Goal: Task Accomplishment & Management: Manage account settings

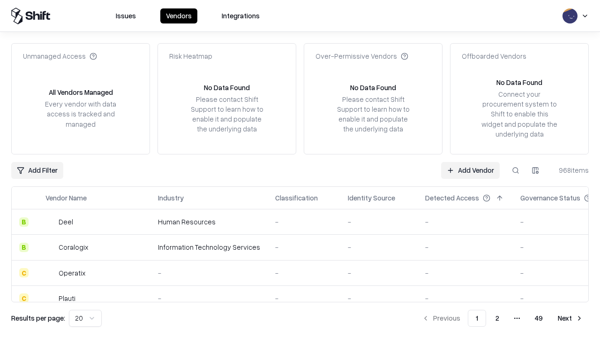
click at [470, 170] on link "Add Vendor" at bounding box center [470, 170] width 59 height 17
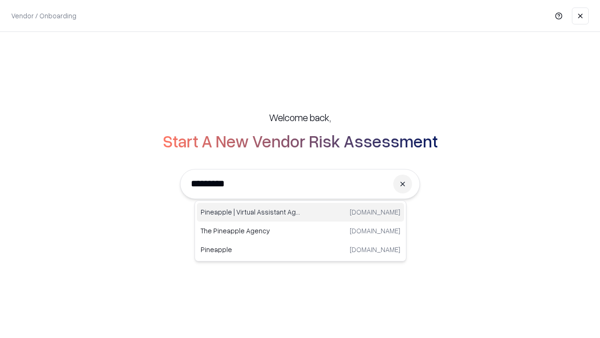
click at [301, 212] on div "Pineapple | Virtual Assistant Agency [DOMAIN_NAME]" at bounding box center [300, 212] width 207 height 19
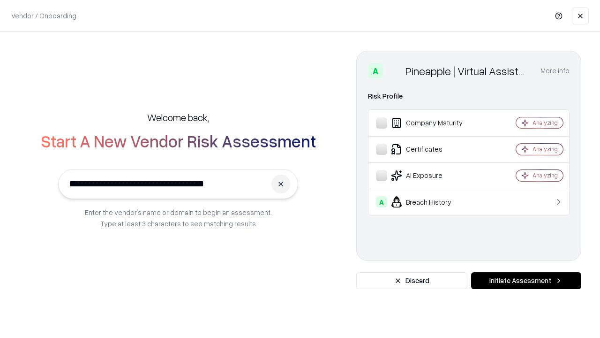
type input "**********"
click at [526, 280] on button "Initiate Assessment" at bounding box center [526, 280] width 110 height 17
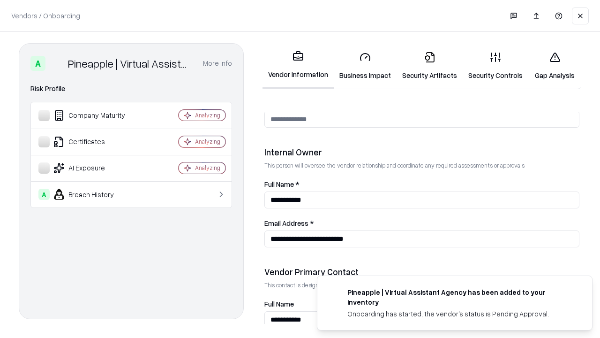
scroll to position [486, 0]
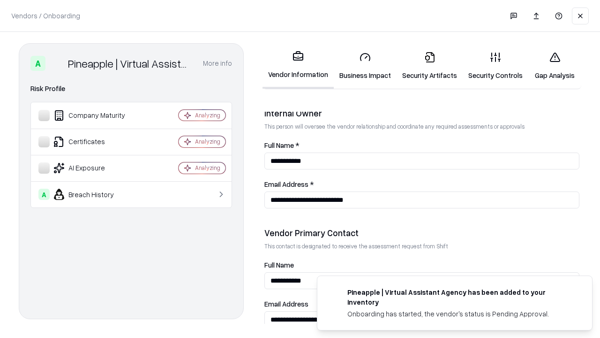
click at [365, 66] on link "Business Impact" at bounding box center [365, 66] width 63 height 44
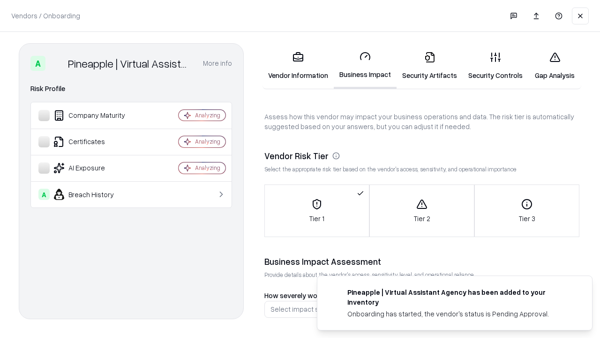
click at [429, 66] on link "Security Artifacts" at bounding box center [430, 66] width 66 height 44
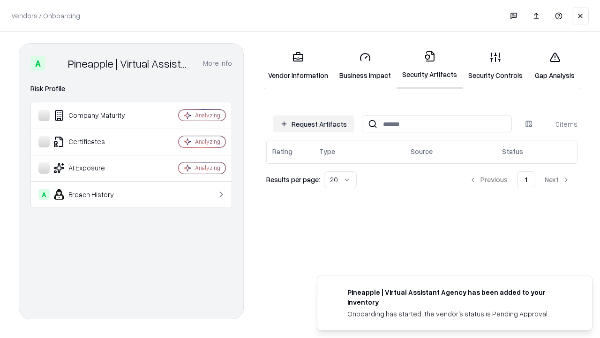
click at [314, 124] on button "Request Artifacts" at bounding box center [314, 123] width 82 height 17
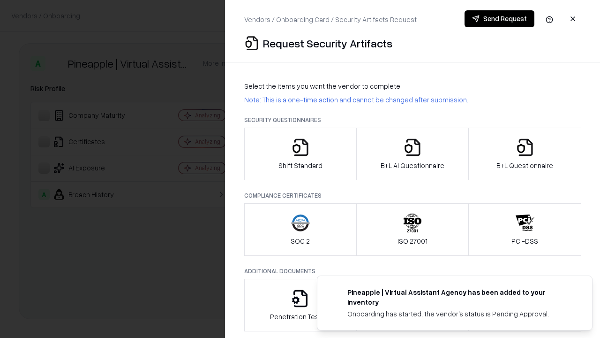
click at [300, 154] on icon "button" at bounding box center [300, 147] width 19 height 19
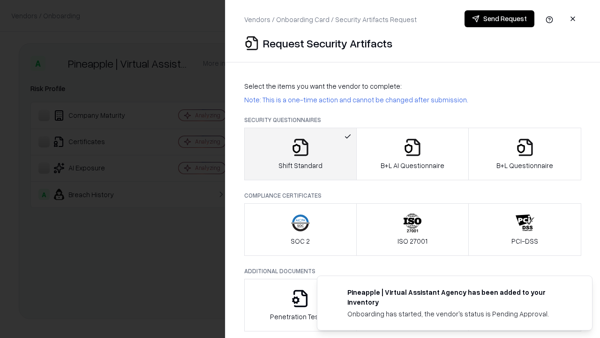
click at [499, 19] on button "Send Request" at bounding box center [500, 18] width 70 height 17
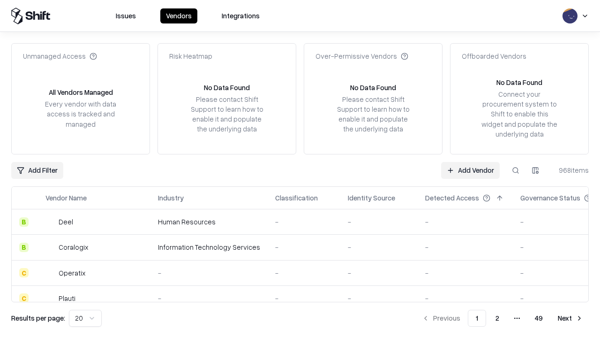
click at [516, 170] on button at bounding box center [515, 170] width 17 height 17
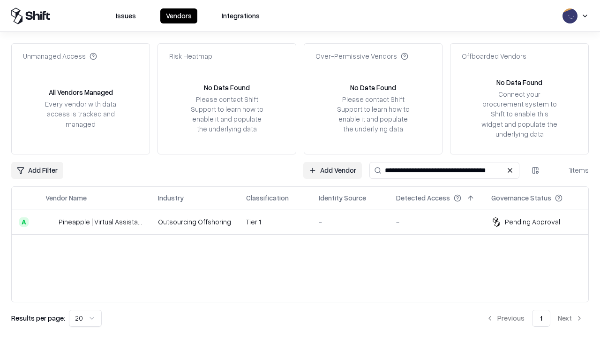
type input "**********"
click at [306, 221] on td "Tier 1" at bounding box center [275, 221] width 73 height 25
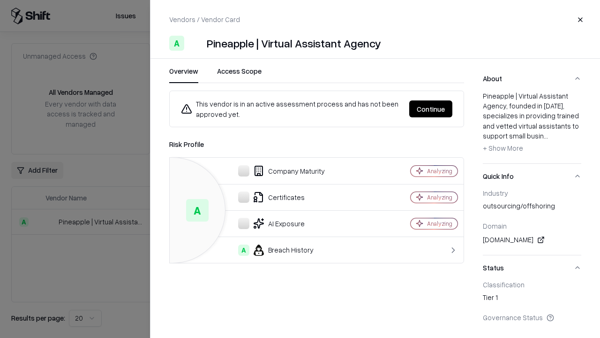
click at [431, 109] on button "Continue" at bounding box center [430, 108] width 43 height 17
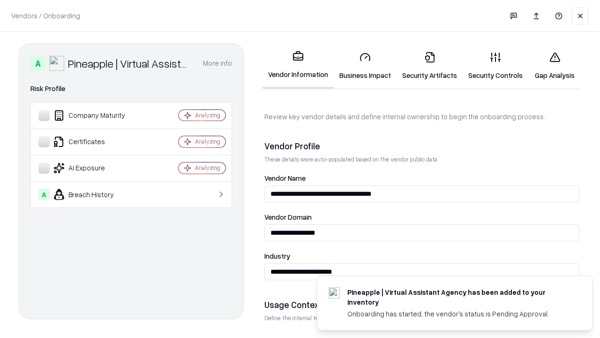
click at [429, 66] on link "Security Artifacts" at bounding box center [430, 66] width 66 height 44
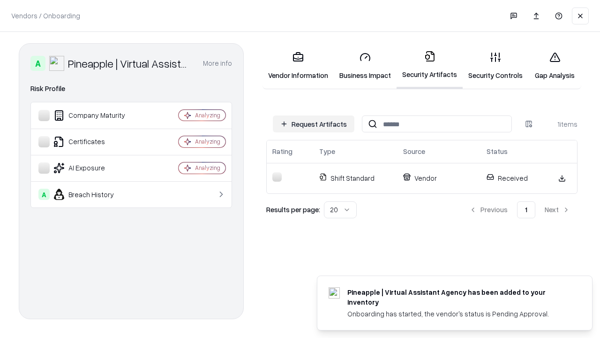
click at [496, 66] on link "Security Controls" at bounding box center [496, 66] width 66 height 44
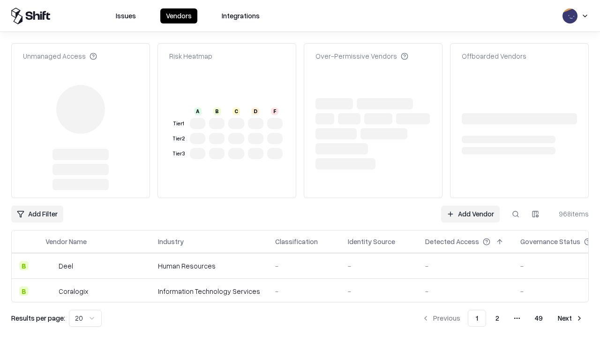
click at [470, 205] on link "Add Vendor" at bounding box center [470, 213] width 59 height 17
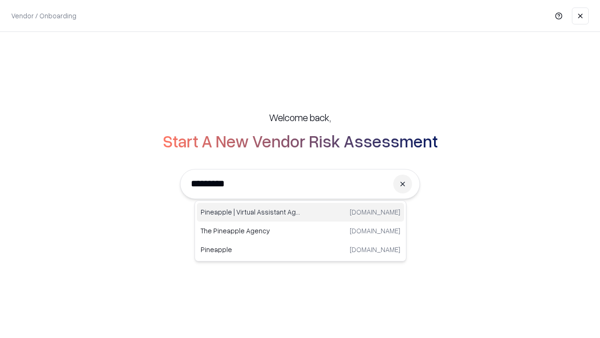
click at [301, 212] on div "Pineapple | Virtual Assistant Agency [DOMAIN_NAME]" at bounding box center [300, 212] width 207 height 19
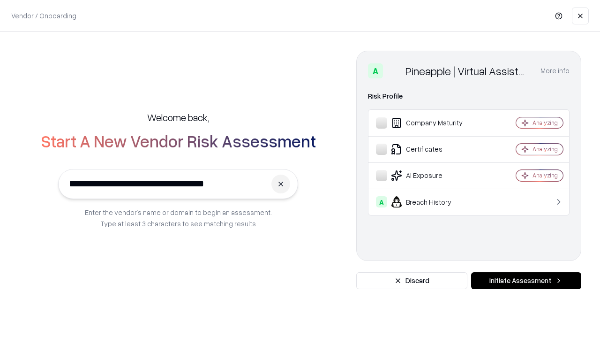
type input "**********"
click at [526, 280] on button "Initiate Assessment" at bounding box center [526, 280] width 110 height 17
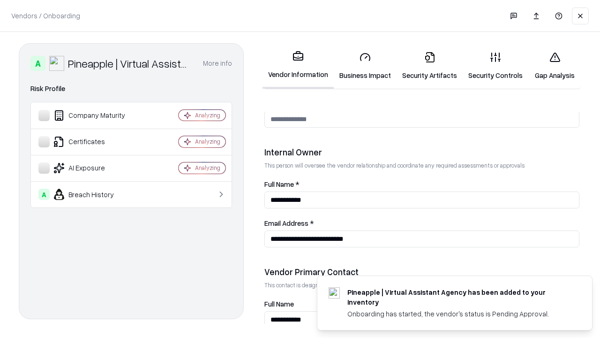
scroll to position [486, 0]
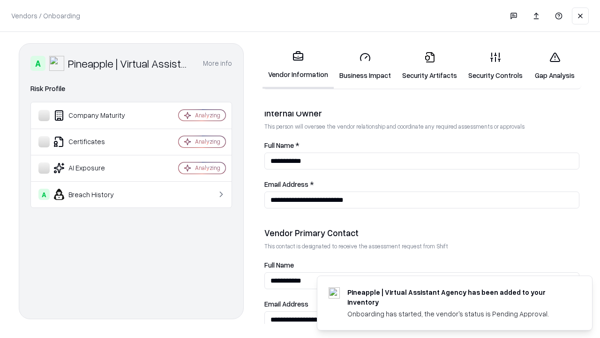
click at [555, 66] on link "Gap Analysis" at bounding box center [554, 66] width 53 height 44
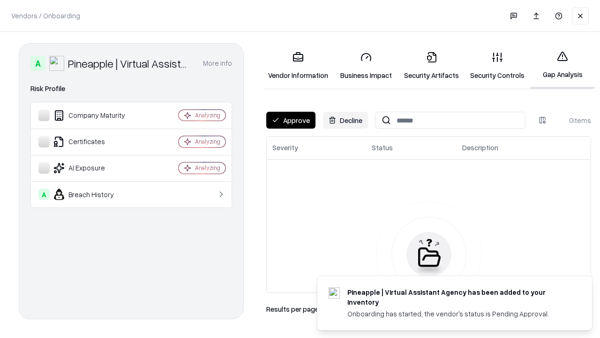
click at [291, 120] on button "Approve" at bounding box center [290, 120] width 49 height 17
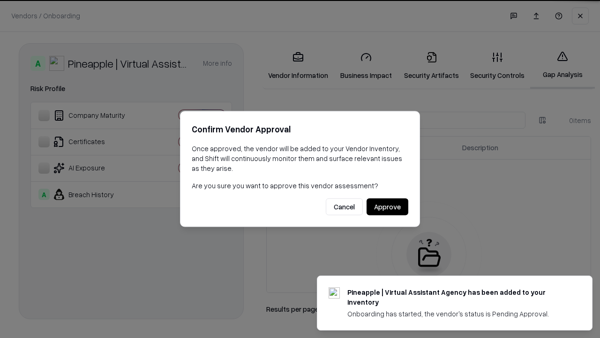
click at [387, 206] on button "Approve" at bounding box center [388, 206] width 42 height 17
